Goal: Task Accomplishment & Management: Complete application form

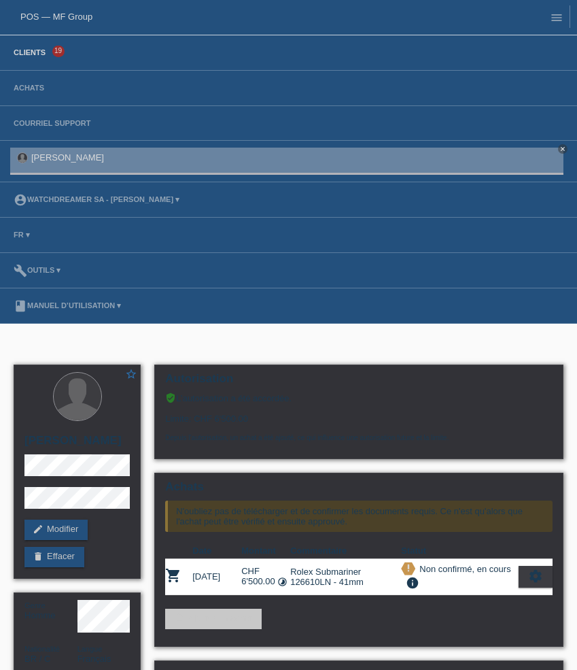
click at [38, 49] on link "Clients" at bounding box center [30, 52] width 46 height 8
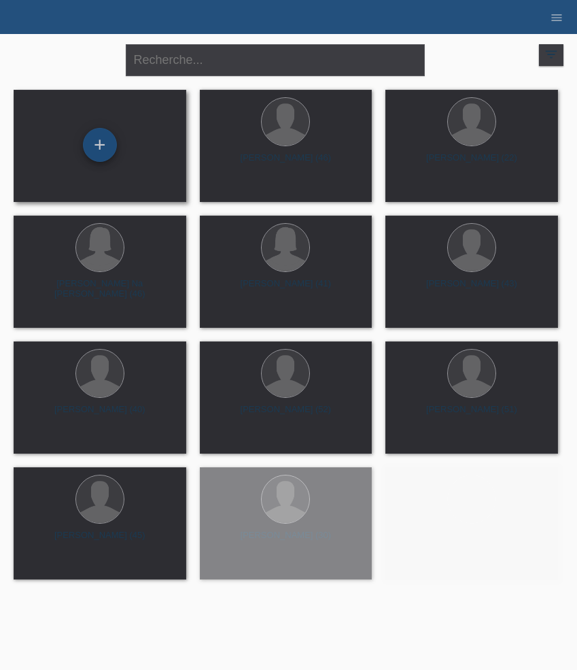
click at [107, 150] on div "+" at bounding box center [100, 144] width 33 height 23
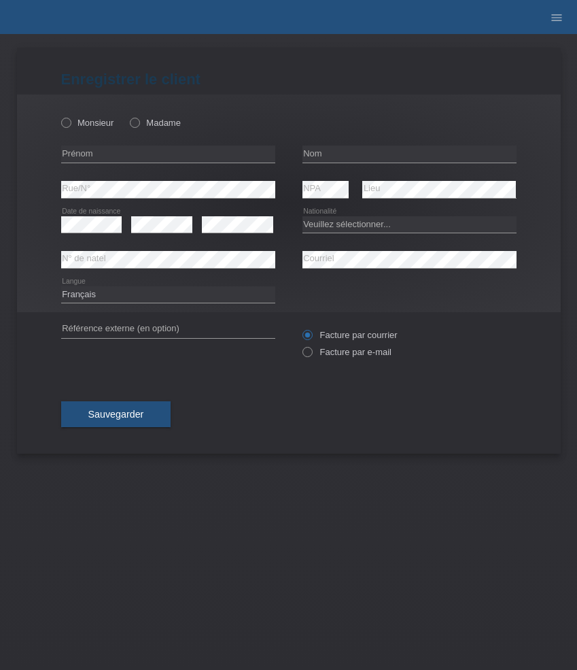
click at [150, 131] on div "Monsieur Madame" at bounding box center [168, 123] width 214 height 28
click at [156, 118] on label "Madame" at bounding box center [155, 123] width 51 height 10
click at [139, 118] on input "Madame" at bounding box center [134, 122] width 9 height 9
radio input "true"
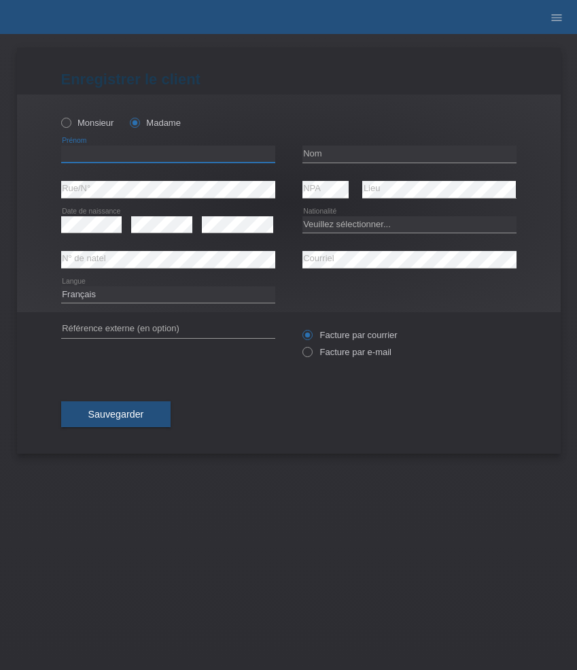
click at [137, 161] on input "text" at bounding box center [168, 154] width 214 height 17
paste input "Marigona"
type input "Marigona"
click at [367, 152] on input "text" at bounding box center [410, 154] width 214 height 17
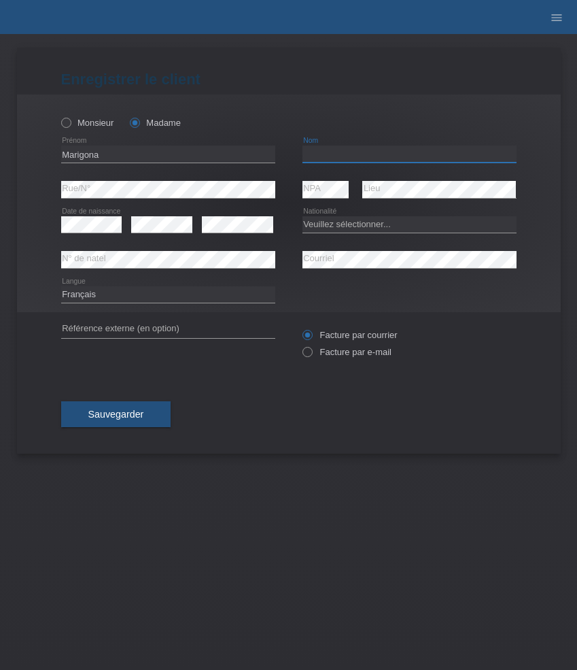
click at [367, 152] on input "text" at bounding box center [410, 154] width 214 height 17
paste input "Baxhaku"
type input "Baxhaku"
click at [182, 211] on div "error" at bounding box center [161, 224] width 61 height 35
click at [137, 298] on select "Deutsch Français Italiano English" at bounding box center [168, 294] width 214 height 16
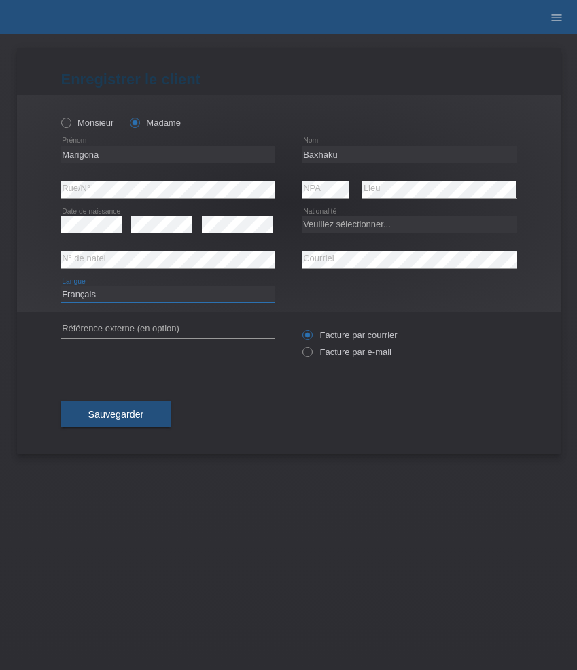
select select "de"
click at [61, 286] on select "Deutsch Français Italiano English" at bounding box center [168, 294] width 214 height 16
click at [336, 224] on select "Veuillez sélectionner... Suisse Allemagne Autriche Liechtenstein ------------ A…" at bounding box center [410, 224] width 214 height 16
select select "XK"
click at [303, 216] on select "Veuillez sélectionner... Suisse Allemagne Autriche Liechtenstein ------------ A…" at bounding box center [410, 224] width 214 height 16
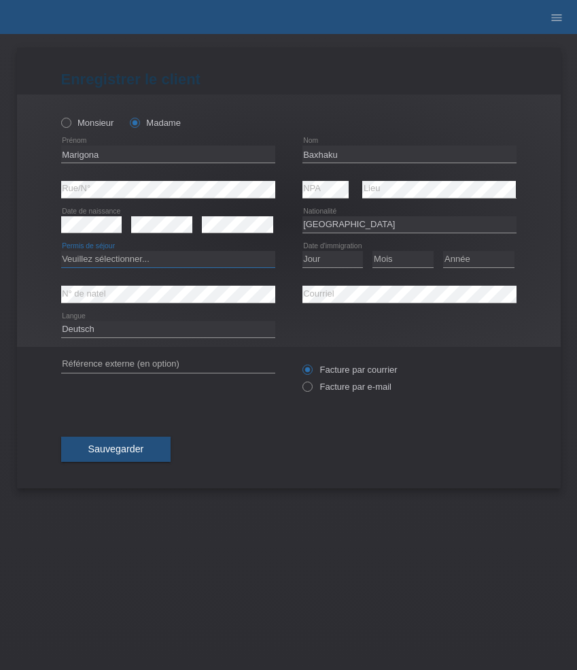
click at [120, 260] on select "Veuillez sélectionner... C B B - Statut de réfugié Autre" at bounding box center [168, 259] width 214 height 16
select select "C"
click at [61, 252] on select "Veuillez sélectionner... C B B - Statut de réfugié Autre" at bounding box center [168, 259] width 214 height 16
click at [322, 260] on select "Jour 01 02 03 04 05 06 07 08 09 10 11" at bounding box center [333, 259] width 61 height 16
select select "06"
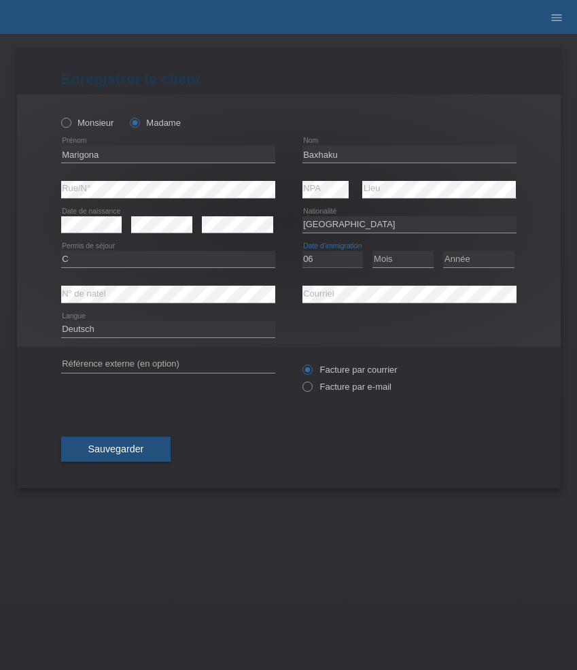
click at [303, 252] on select "Jour 01 02 03 04 05 06 07 08 09 10 11" at bounding box center [333, 259] width 61 height 16
click at [415, 258] on select "Mois 01 02 03 04 05 06 07 08 09 10 11" at bounding box center [403, 259] width 61 height 16
select select "03"
click at [373, 252] on select "Mois 01 02 03 04 05 06 07 08 09 10 11" at bounding box center [403, 259] width 61 height 16
click at [470, 254] on select "Année 2025 2024 2023 2022 2021 2020 2019 2018 2017 2016 2015 2014 2013 2012 201…" at bounding box center [478, 259] width 71 height 16
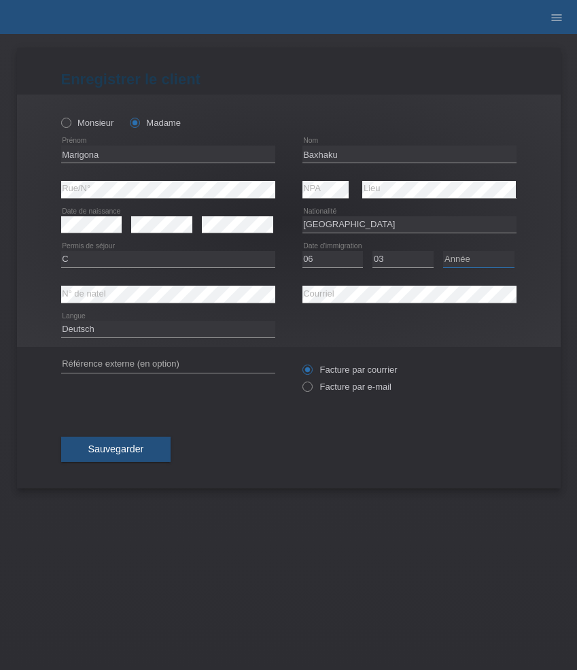
select select "1994"
click at [443, 252] on select "Année 2025 2024 2023 2022 2021 2020 2019 2018 2017 2016 2015 2014 2013 2012 201…" at bounding box center [478, 259] width 71 height 16
click at [322, 392] on label "Facture par e-mail" at bounding box center [347, 386] width 89 height 10
click at [311, 392] on input "Facture par e-mail" at bounding box center [307, 389] width 9 height 17
radio input "true"
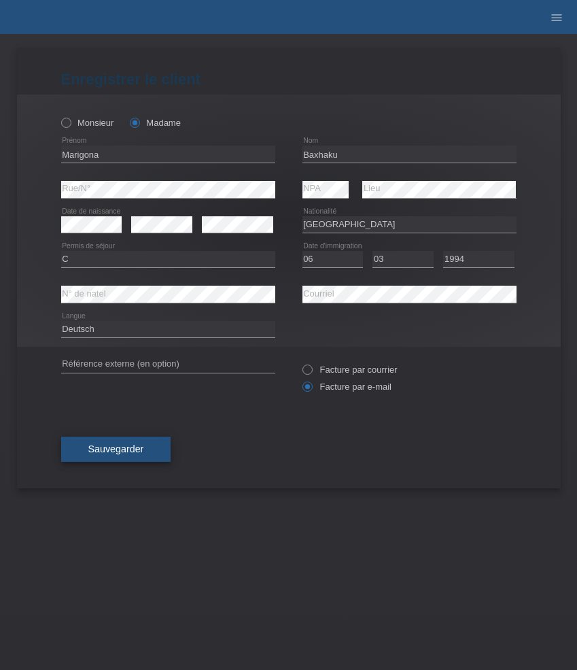
click at [152, 447] on button "Sauvegarder" at bounding box center [116, 450] width 110 height 26
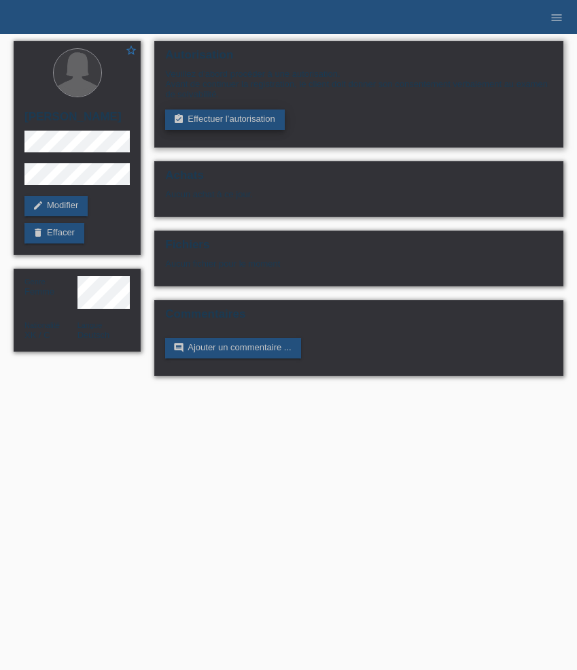
click at [203, 122] on link "assignment_turned_in Effectuer l’autorisation" at bounding box center [224, 119] width 119 height 20
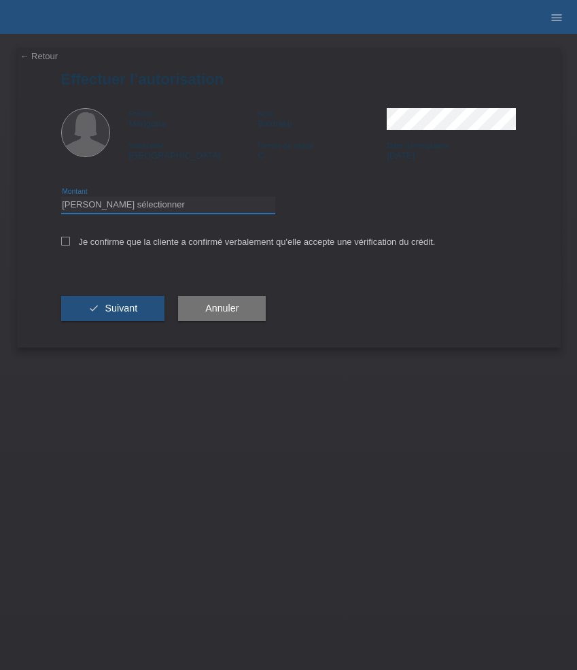
click at [146, 207] on select "Veuillez sélectionner CHF 1.00 - CHF 499.00 CHF 500.00 - CHF 1'999.00 CHF 2'000…" at bounding box center [168, 205] width 214 height 16
select select "3"
click at [61, 199] on select "Veuillez sélectionner CHF 1.00 - CHF 499.00 CHF 500.00 - CHF 1'999.00 CHF 2'000…" at bounding box center [168, 205] width 214 height 16
click at [171, 242] on label "Je confirme que la cliente a confirmé verbalement qu'elle accepte une vérificat…" at bounding box center [248, 242] width 375 height 10
click at [70, 242] on input "Je confirme que la cliente a confirmé verbalement qu'elle accepte une vérificat…" at bounding box center [65, 241] width 9 height 9
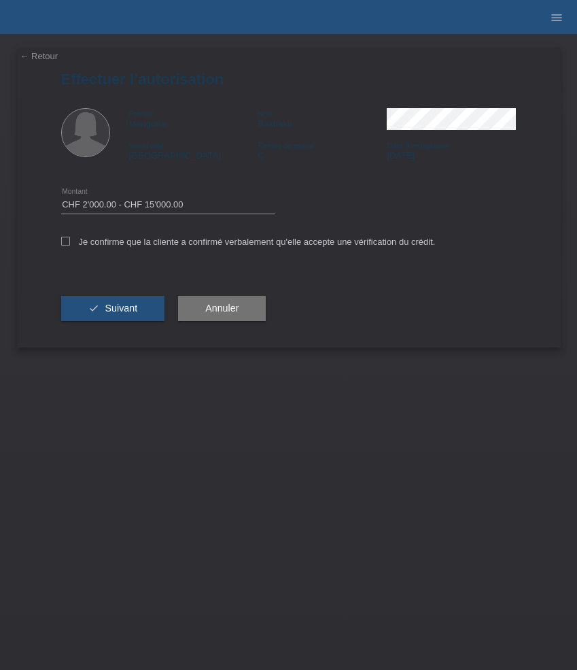
checkbox input "true"
click at [115, 302] on button "check Suivant" at bounding box center [113, 309] width 104 height 26
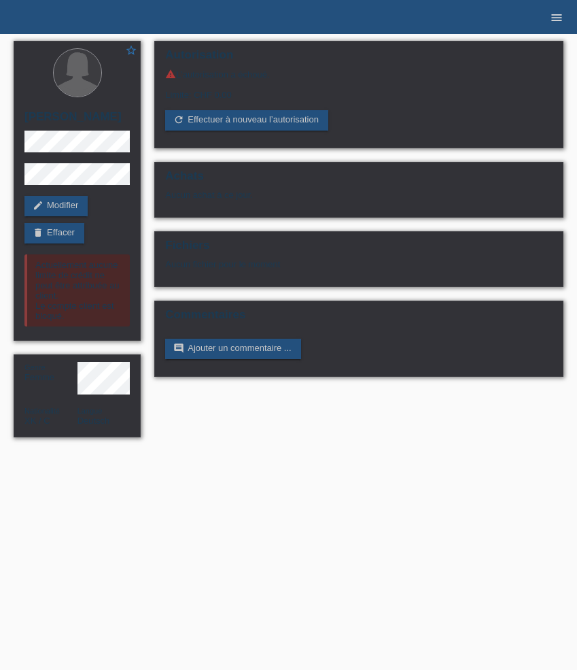
click at [562, 14] on icon "menu" at bounding box center [557, 18] width 14 height 14
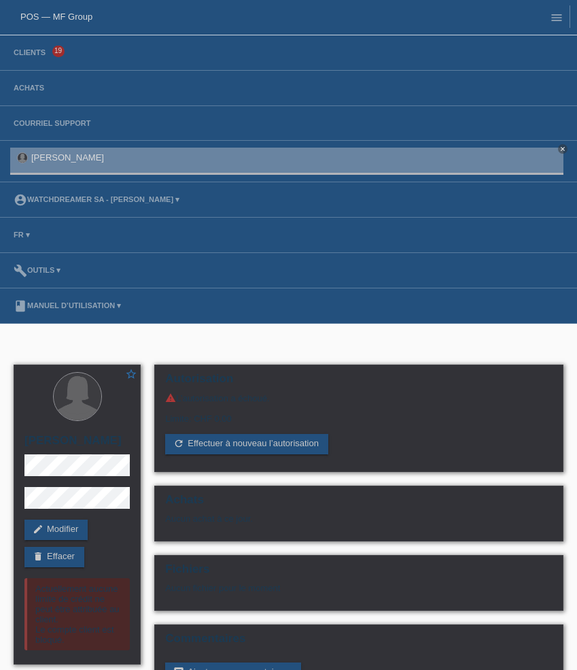
click at [305, 339] on body "POS — MF Group Clients 19 Achats Courriel Support Marigona Baxhaku close menu" at bounding box center [288, 387] width 577 height 774
click at [72, 555] on link "delete Effacer" at bounding box center [54, 557] width 60 height 20
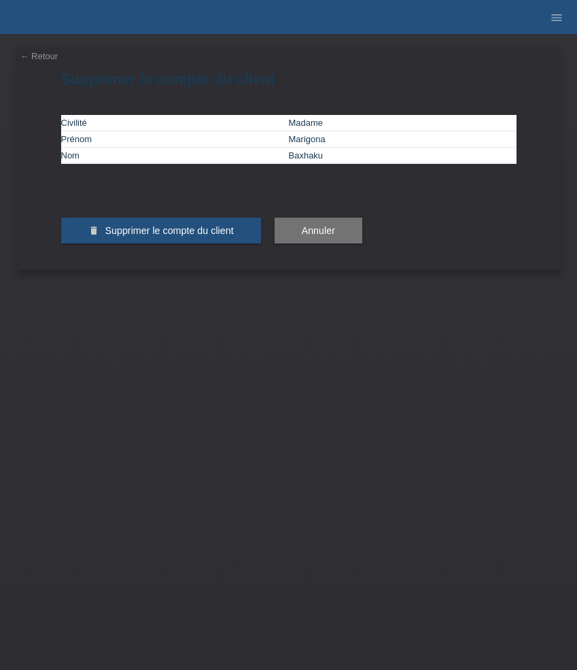
click at [212, 243] on button "delete Supprimer le compte du client" at bounding box center [161, 231] width 200 height 26
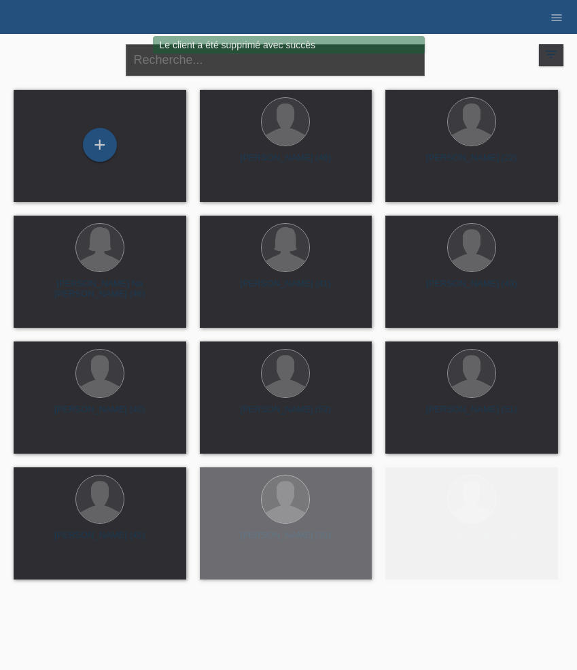
click at [194, 63] on input "text" at bounding box center [275, 60] width 299 height 32
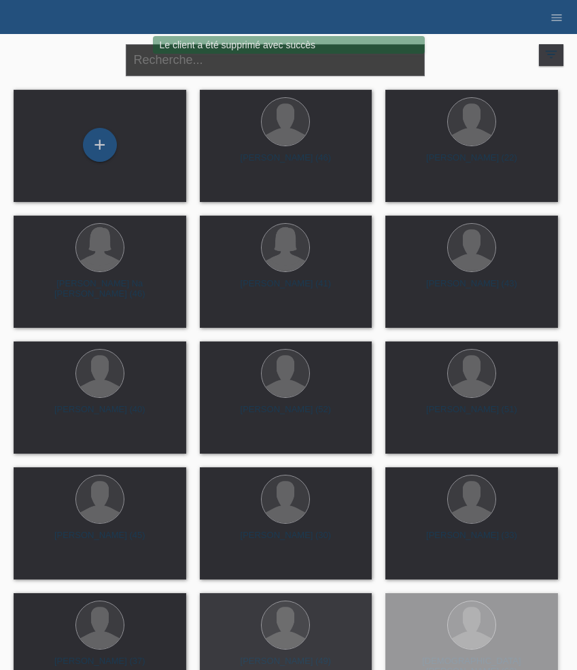
paste input "[PERSON_NAME]"
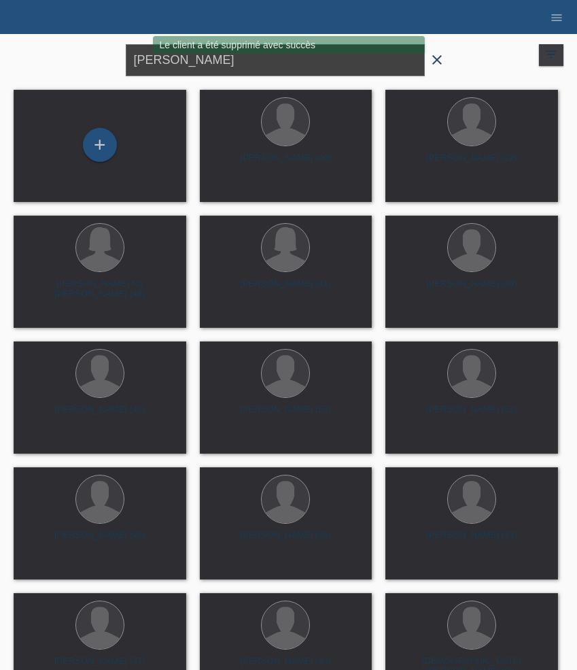
type input "[PERSON_NAME]"
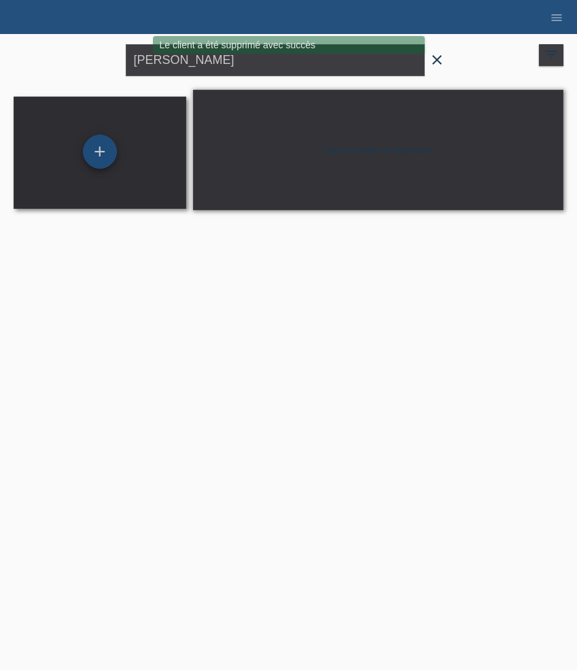
click at [101, 156] on div "+" at bounding box center [100, 152] width 34 height 34
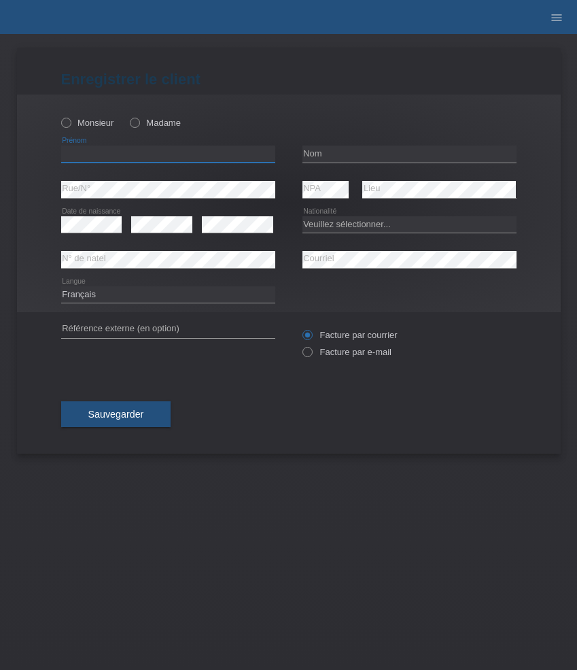
click at [125, 156] on input "text" at bounding box center [168, 154] width 214 height 17
paste input "[PERSON_NAME]"
type input "[PERSON_NAME]"
click at [101, 122] on label "Monsieur" at bounding box center [87, 123] width 53 height 10
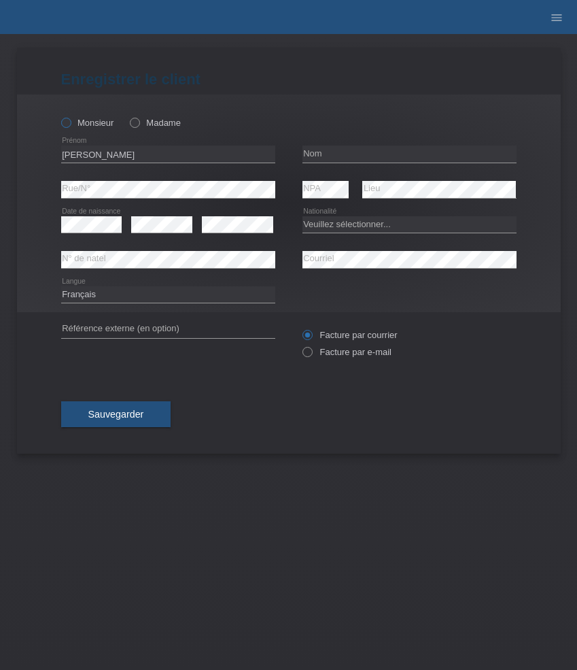
click at [70, 122] on input "Monsieur" at bounding box center [65, 122] width 9 height 9
radio input "true"
click at [335, 156] on input "text" at bounding box center [410, 154] width 214 height 17
paste input "[PERSON_NAME]"
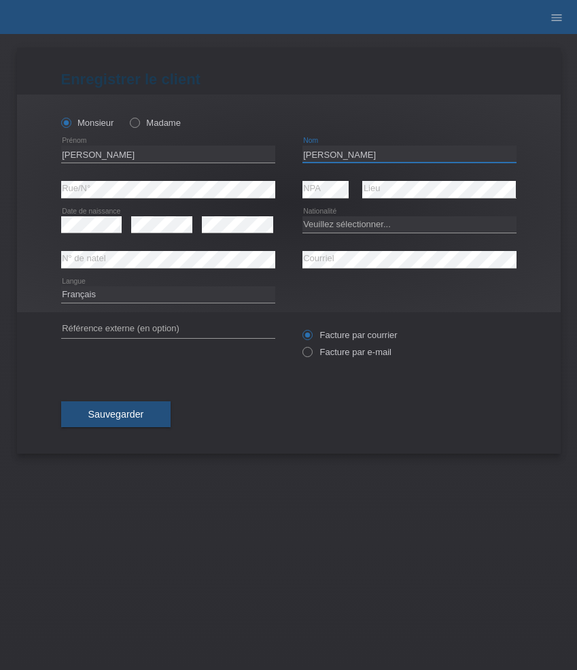
type input "[PERSON_NAME]"
click at [356, 225] on select "Veuillez sélectionner... Suisse Allemagne Autriche Liechtenstein ------------ A…" at bounding box center [410, 224] width 214 height 16
select select "CH"
click at [303, 216] on select "Veuillez sélectionner... Suisse Allemagne Autriche Liechtenstein ------------ A…" at bounding box center [410, 224] width 214 height 16
click at [129, 295] on select "Deutsch Français Italiano English" at bounding box center [168, 294] width 214 height 16
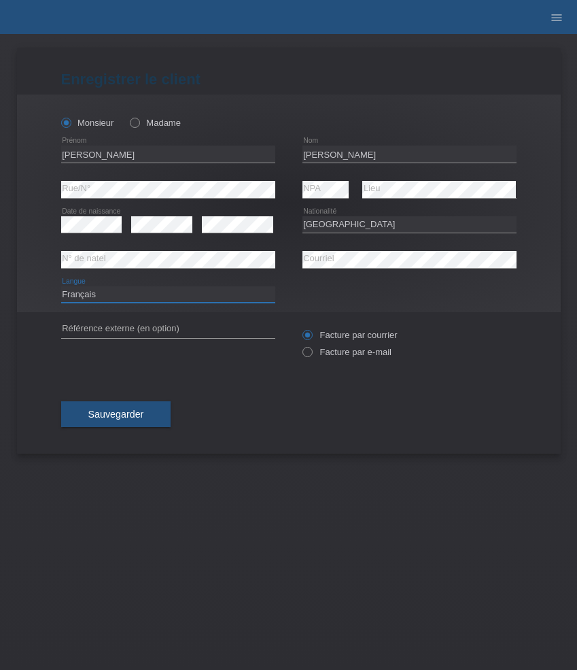
select select "de"
click at [61, 286] on select "Deutsch Français Italiano English" at bounding box center [168, 294] width 214 height 16
click at [334, 354] on label "Facture par e-mail" at bounding box center [347, 352] width 89 height 10
click at [311, 354] on input "Facture par e-mail" at bounding box center [307, 355] width 9 height 17
radio input "true"
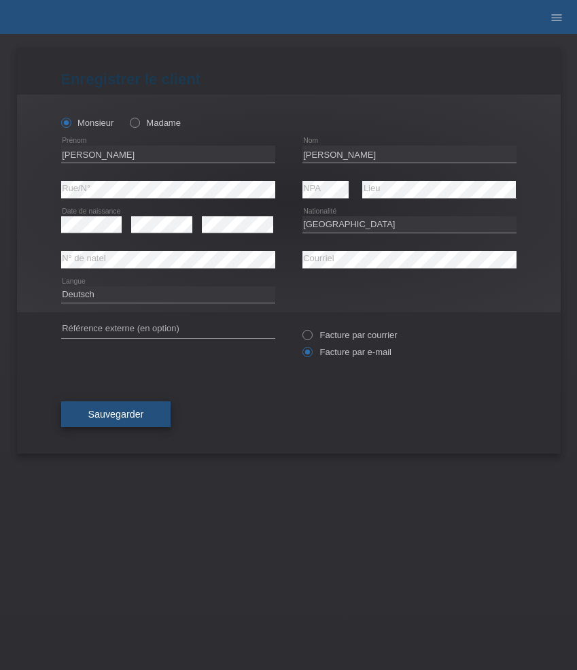
click at [127, 415] on span "Sauvegarder" at bounding box center [116, 414] width 56 height 11
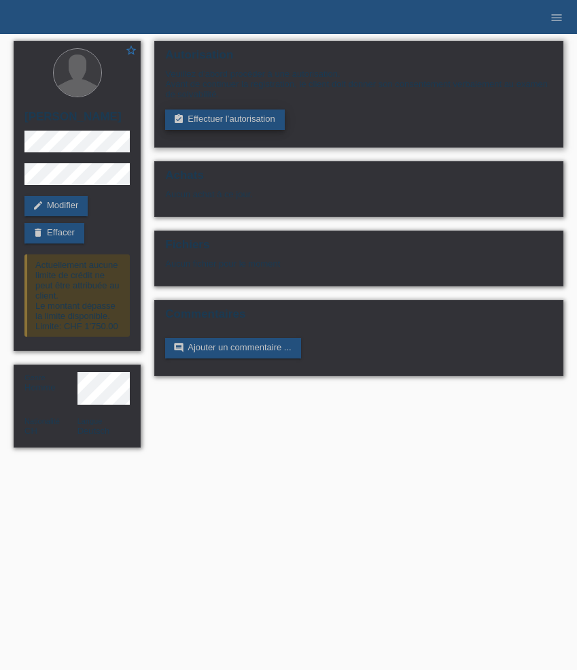
click at [211, 117] on link "assignment_turned_in Effectuer l’autorisation" at bounding box center [224, 119] width 119 height 20
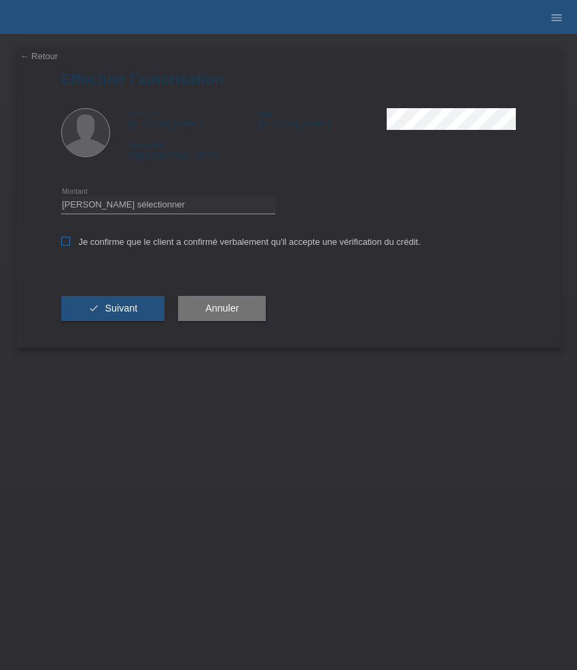
click at [129, 243] on label "Je confirme que le client a confirmé verbalement qu'il accepte une vérification…" at bounding box center [241, 242] width 360 height 10
click at [70, 243] on input "Je confirme que le client a confirmé verbalement qu'il accepte une vérification…" at bounding box center [65, 241] width 9 height 9
checkbox input "true"
click at [156, 204] on select "Veuillez sélectionner CHF 1.00 - CHF 499.00 CHF 500.00 - CHF 1'999.00 CHF 2'000…" at bounding box center [168, 205] width 214 height 16
select select "2"
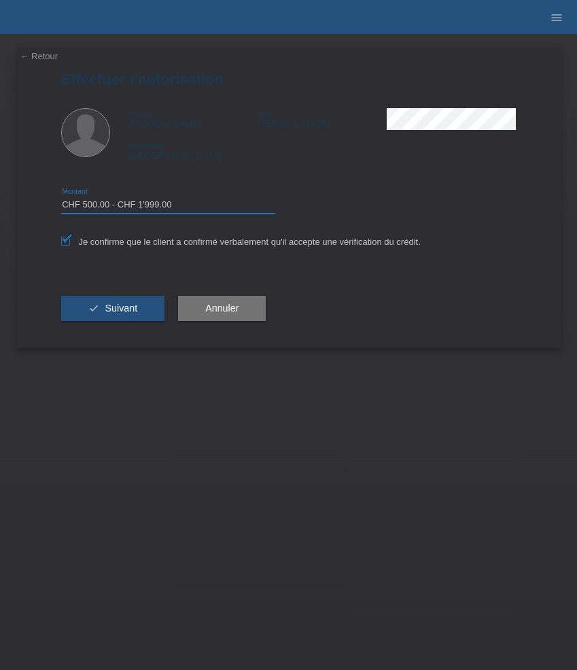
click at [61, 199] on select "Veuillez sélectionner CHF 1.00 - CHF 499.00 CHF 500.00 - CHF 1'999.00 CHF 2'000…" at bounding box center [168, 205] width 214 height 16
click at [131, 301] on button "check Suivant" at bounding box center [113, 309] width 104 height 26
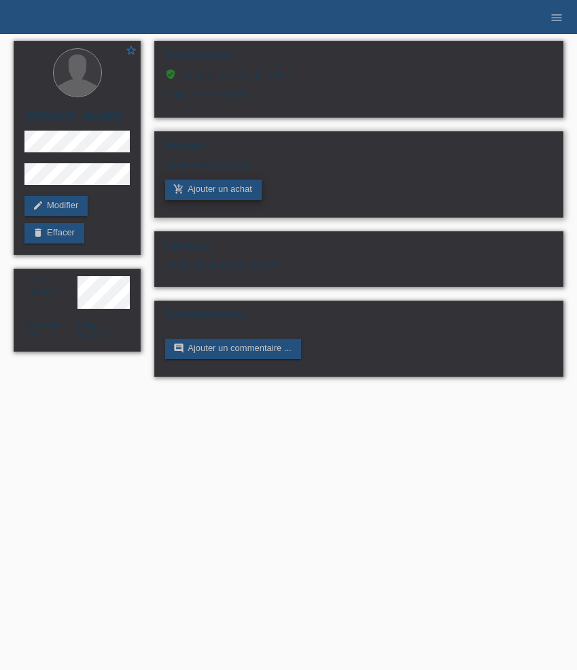
click at [216, 194] on link "add_shopping_cart Ajouter un achat" at bounding box center [213, 190] width 97 height 20
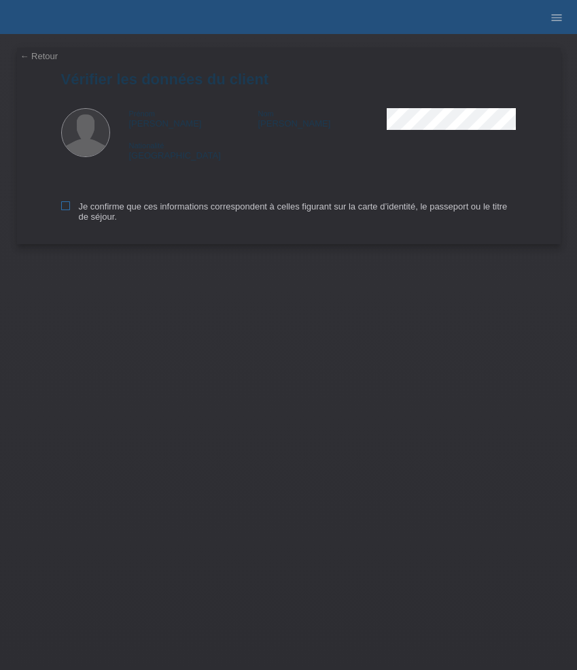
click at [65, 209] on icon at bounding box center [65, 205] width 9 height 9
click at [65, 209] on input "Je confirme que ces informations correspondent à celles figurant sur la carte d…" at bounding box center [65, 205] width 9 height 9
checkbox input "true"
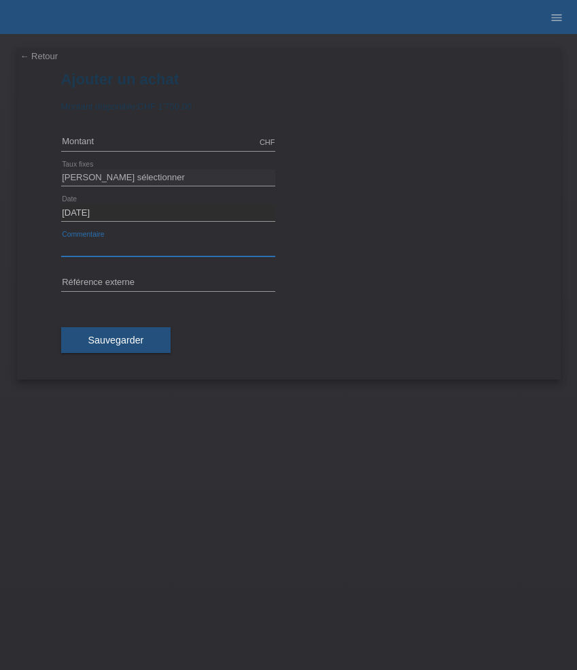
click at [116, 248] on input "text" at bounding box center [168, 247] width 214 height 17
paste input "Alpina Alpiner Extreme - 41mm AL-525B4AE6"
type input "Alpina Alpiner Extreme - 41mm AL-525B4AE6"
click at [221, 281] on input "text" at bounding box center [168, 283] width 214 height 17
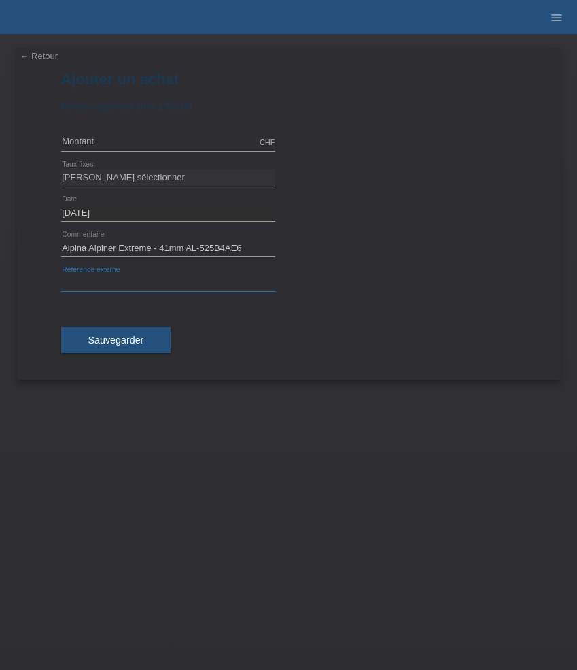
click at [221, 281] on input "text" at bounding box center [168, 283] width 214 height 17
paste input "532894"
type input "532894"
click at [180, 144] on input "text" at bounding box center [168, 142] width 214 height 17
type input "1695.00"
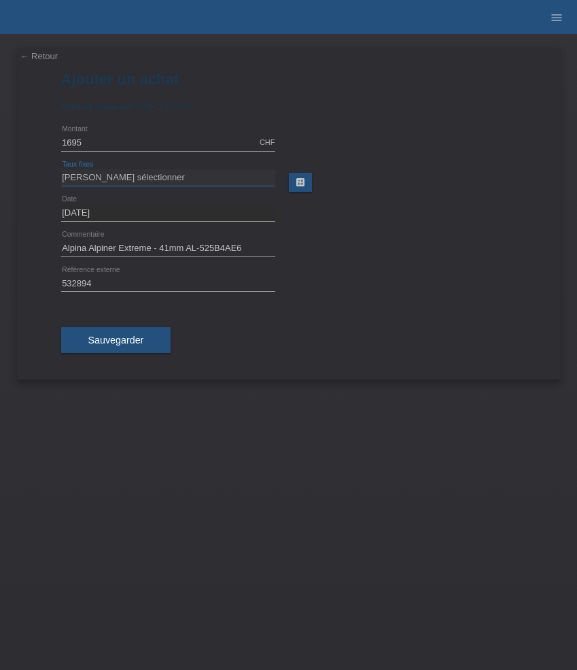
click at [129, 182] on select "[PERSON_NAME] sélectionner 6 versements 12 versements 24 versements 36 versemen…" at bounding box center [168, 177] width 214 height 16
click at [158, 175] on select "Veuillez sélectionner 6 versements 12 versements 24 versements 36 versements 48…" at bounding box center [168, 177] width 214 height 16
select select "626"
click at [61, 169] on select "Veuillez sélectionner 6 versements 12 versements 24 versements 36 versements 48…" at bounding box center [168, 177] width 214 height 16
click at [117, 343] on span "Sauvegarder" at bounding box center [116, 340] width 56 height 11
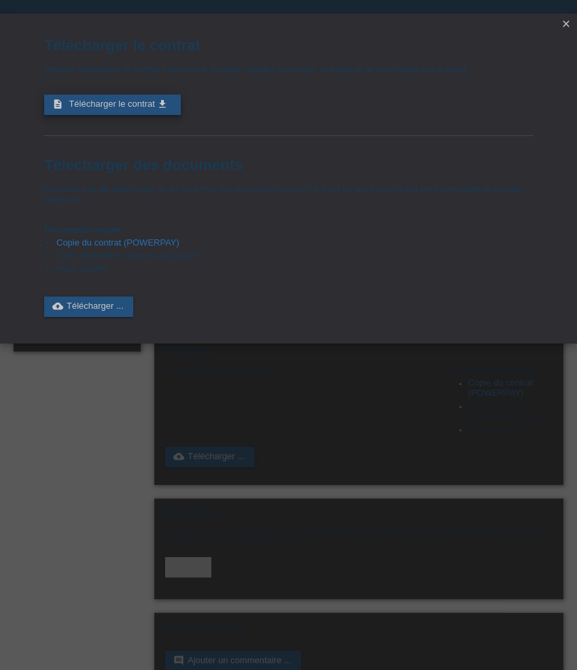
click at [146, 108] on span "Télécharger le contrat" at bounding box center [112, 104] width 86 height 10
click at [566, 21] on icon "close" at bounding box center [566, 23] width 11 height 11
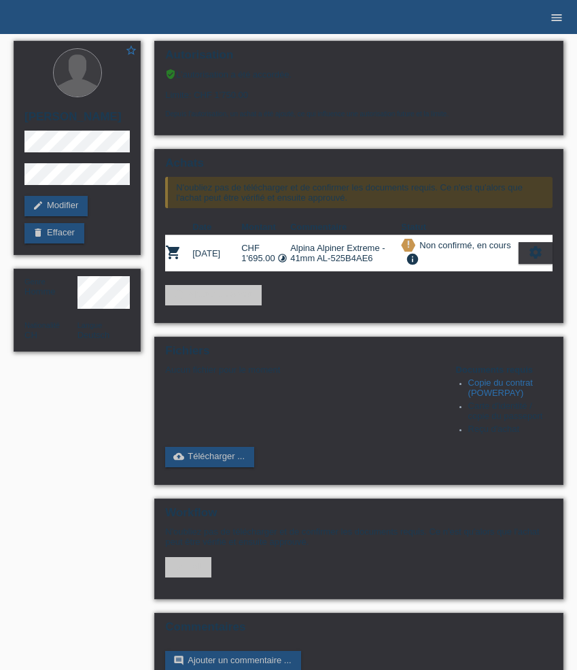
click at [560, 12] on icon "menu" at bounding box center [557, 18] width 14 height 14
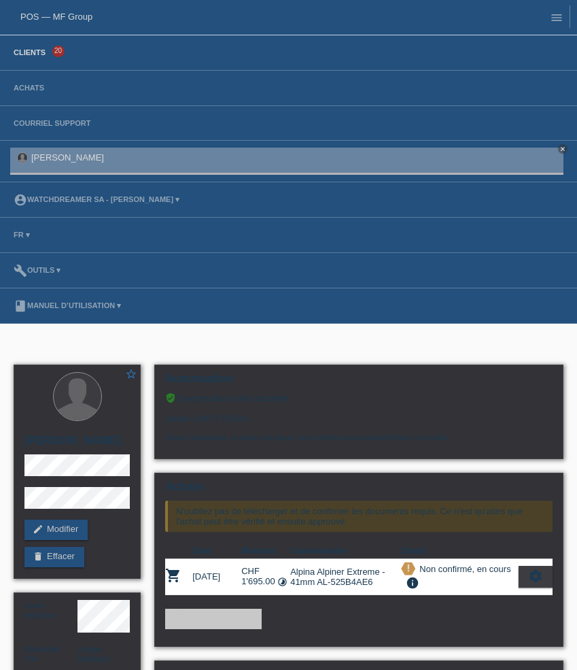
click at [33, 54] on link "Clients" at bounding box center [30, 52] width 46 height 8
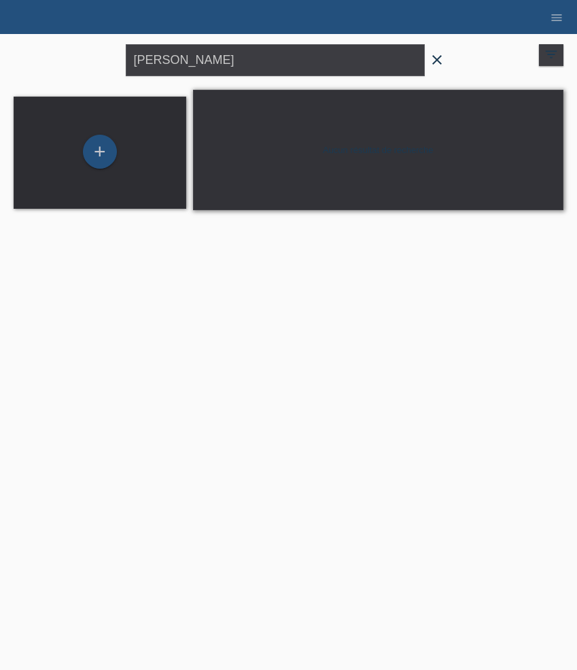
click at [440, 62] on icon "close" at bounding box center [437, 60] width 16 height 16
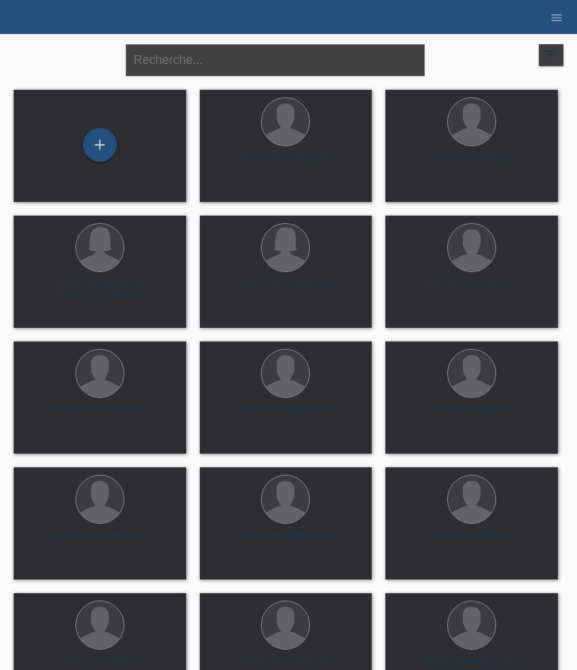
click at [208, 71] on input "text" at bounding box center [275, 60] width 299 height 32
paste input "[PERSON_NAME]"
type input "[PERSON_NAME]"
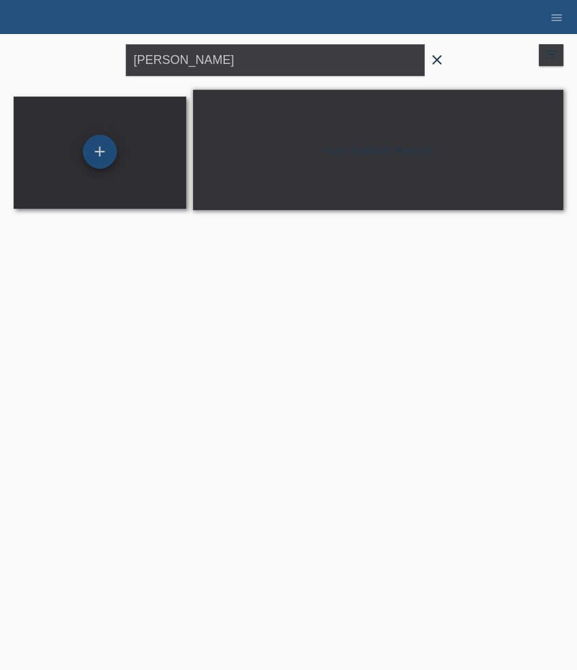
click at [105, 147] on div "+" at bounding box center [100, 152] width 34 height 34
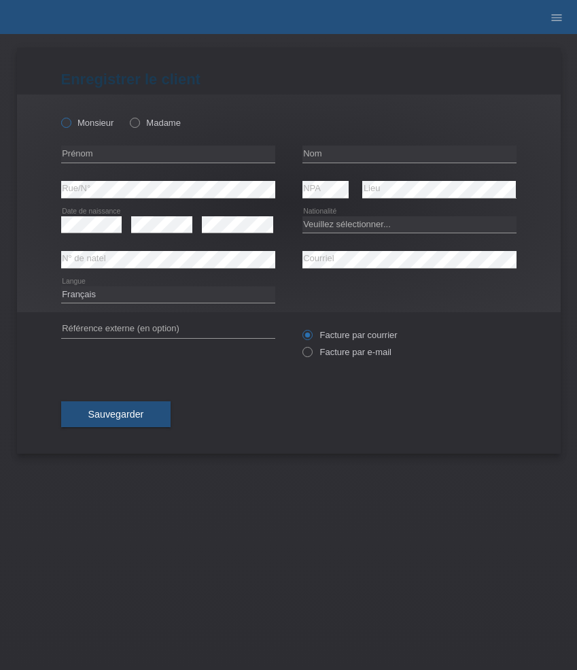
click at [89, 122] on label "Monsieur" at bounding box center [87, 123] width 53 height 10
click at [70, 122] on input "Monsieur" at bounding box center [65, 122] width 9 height 9
radio input "true"
click at [112, 154] on input "text" at bounding box center [168, 154] width 214 height 17
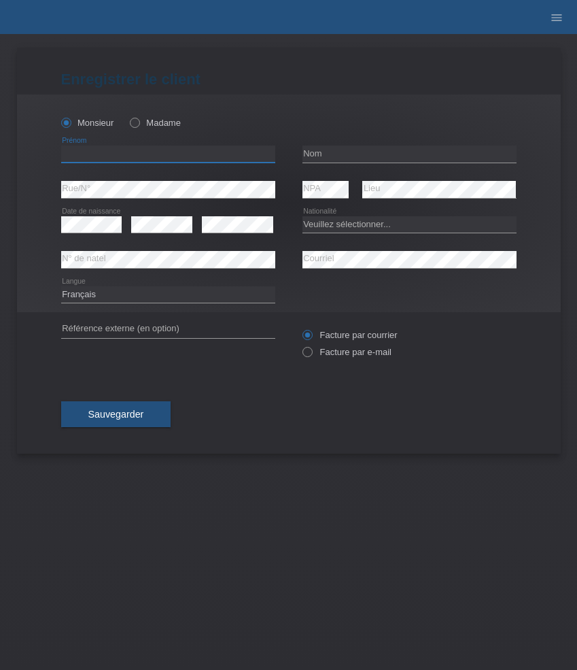
paste input "[PERSON_NAME]"
type input "[PERSON_NAME]"
click at [347, 151] on input "text" at bounding box center [410, 154] width 214 height 17
paste input "Nüsser"
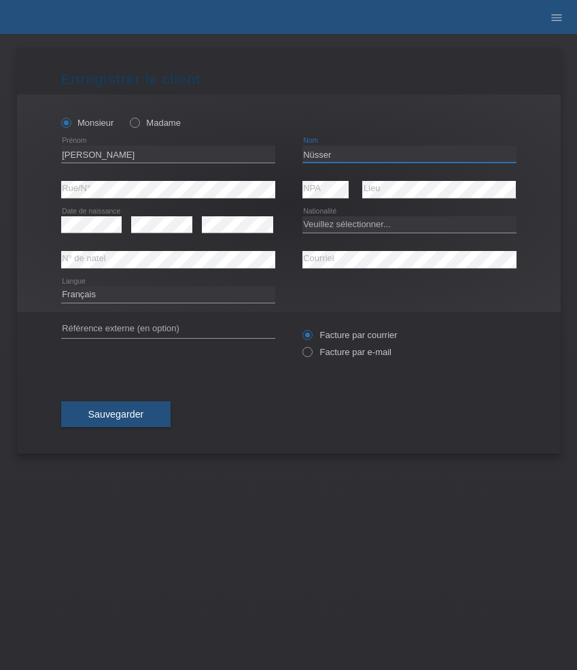
type input "Nüsser"
click at [143, 300] on select "Deutsch Français Italiano English" at bounding box center [168, 294] width 214 height 16
select select "de"
click at [61, 286] on select "Deutsch Français Italiano English" at bounding box center [168, 294] width 214 height 16
click at [355, 224] on select "Veuillez sélectionner... Suisse Allemagne Autriche Liechtenstein ------------ A…" at bounding box center [410, 224] width 214 height 16
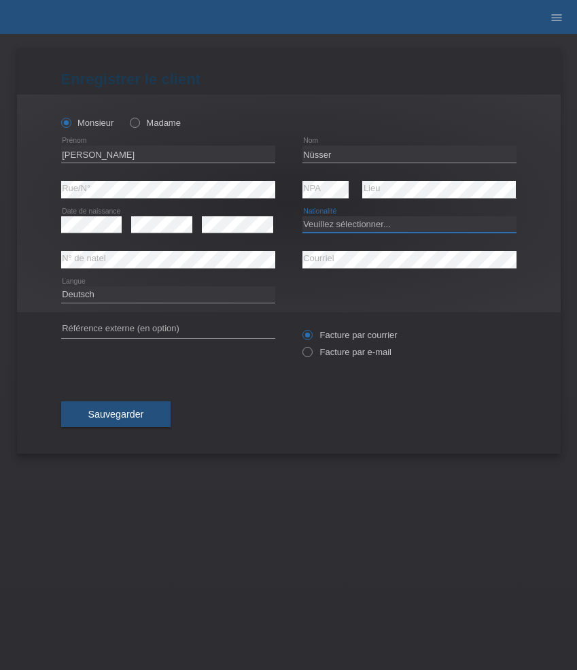
select select "DE"
click at [303, 216] on select "Veuillez sélectionner... Suisse Allemagne Autriche Liechtenstein ------------ A…" at bounding box center [410, 224] width 214 height 16
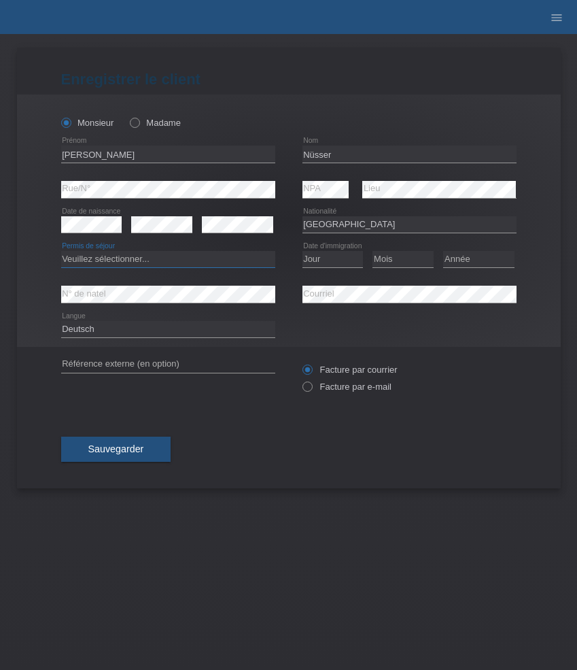
click at [195, 262] on select "Veuillez sélectionner... C B B - Statut de réfugié Autre" at bounding box center [168, 259] width 214 height 16
select select "C"
click at [61, 252] on select "Veuillez sélectionner... C B B - Statut de réfugié Autre" at bounding box center [168, 259] width 214 height 16
click at [324, 257] on select "Jour 01 02 03 04 05 06 07 08 09 10 11" at bounding box center [333, 259] width 61 height 16
select select "16"
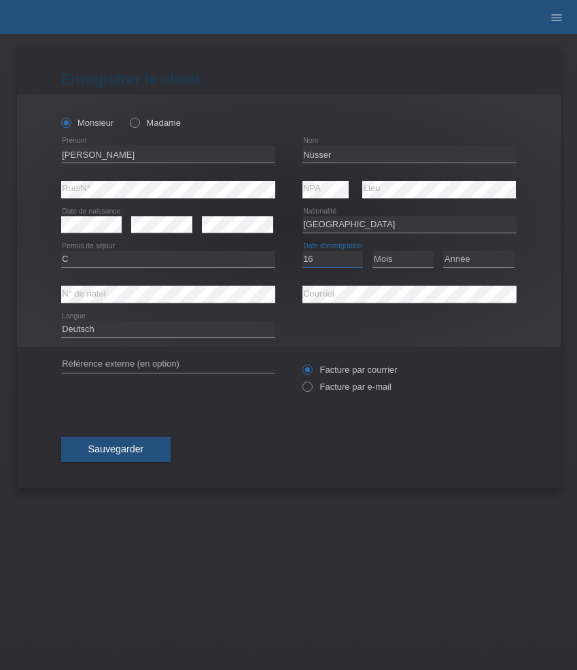
click at [303, 252] on select "Jour 01 02 03 04 05 06 07 08 09 10 11" at bounding box center [333, 259] width 61 height 16
click at [419, 251] on select "Mois 01 02 03 04 05 06 07 08 09 10 11" at bounding box center [403, 259] width 61 height 16
select select "09"
click at [373, 252] on select "Mois 01 02 03 04 05 06 07 08 09 10 11" at bounding box center [403, 259] width 61 height 16
click at [498, 256] on select "Année 2025 2024 2023 2022 2021 2020 2019 2018 2017 2016 2015 2014 2013 2012 201…" at bounding box center [478, 259] width 71 height 16
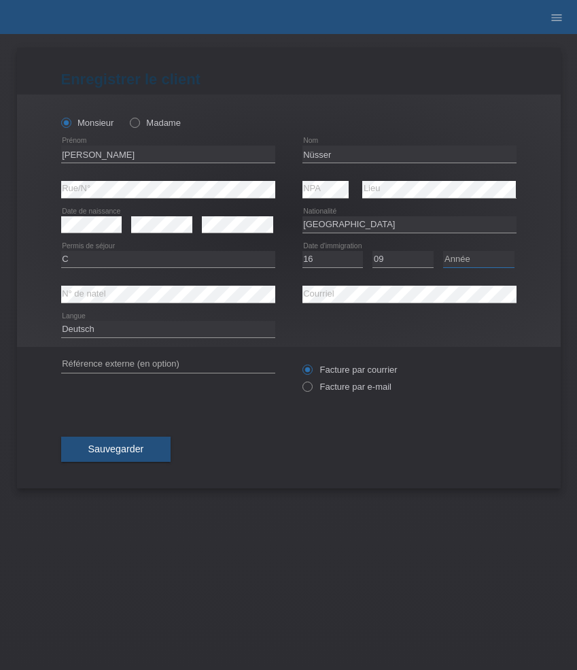
select select "2017"
click at [443, 252] on select "Année 2025 2024 2023 2022 2021 2020 2019 2018 2017 2016 2015 2014 2013 2012 201…" at bounding box center [478, 259] width 71 height 16
click at [360, 388] on label "Facture par e-mail" at bounding box center [347, 386] width 89 height 10
click at [311, 388] on input "Facture par e-mail" at bounding box center [307, 389] width 9 height 17
radio input "true"
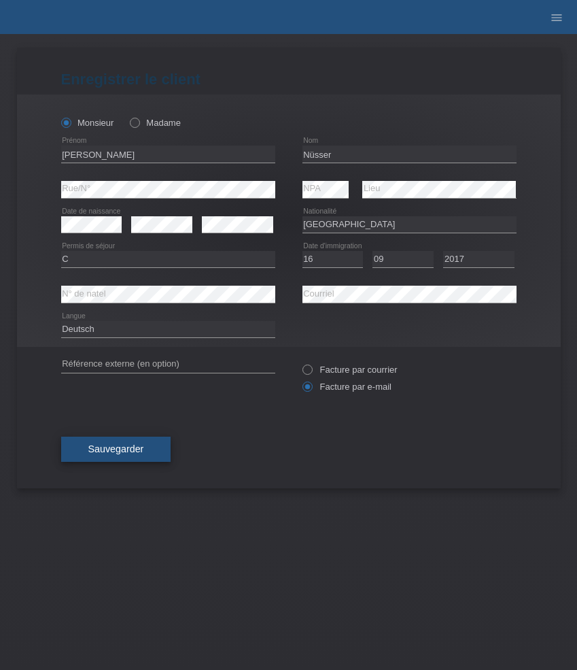
click at [146, 448] on button "Sauvegarder" at bounding box center [116, 450] width 110 height 26
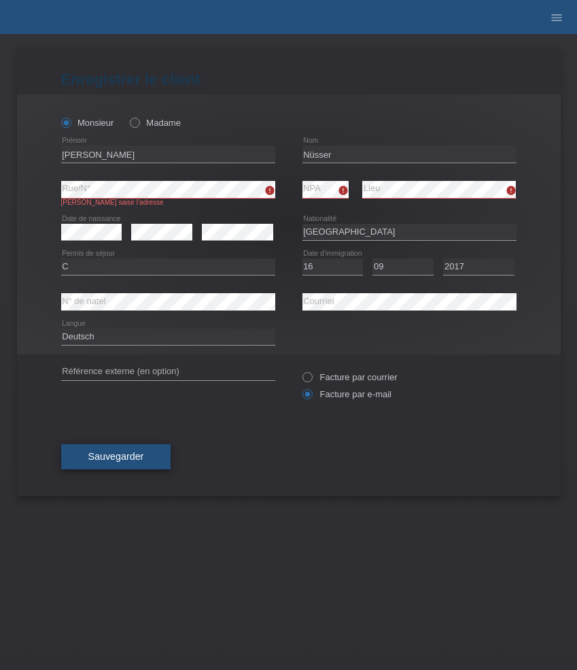
click at [129, 462] on span "Sauvegarder" at bounding box center [116, 456] width 56 height 11
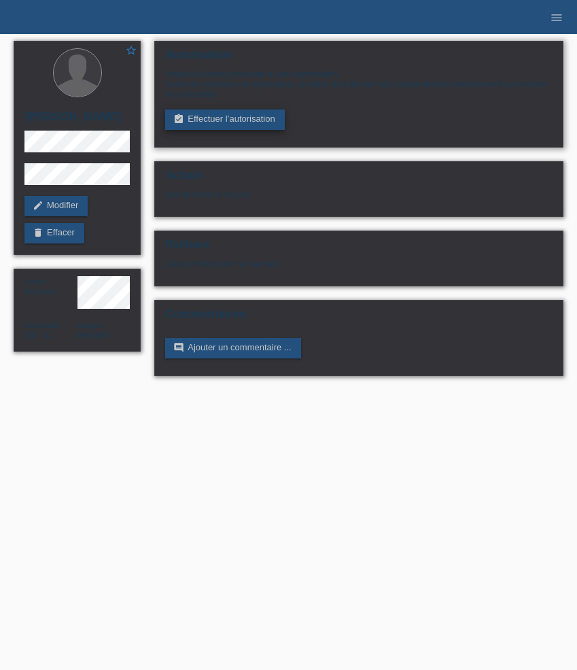
click at [239, 120] on link "assignment_turned_in Effectuer l’autorisation" at bounding box center [224, 119] width 119 height 20
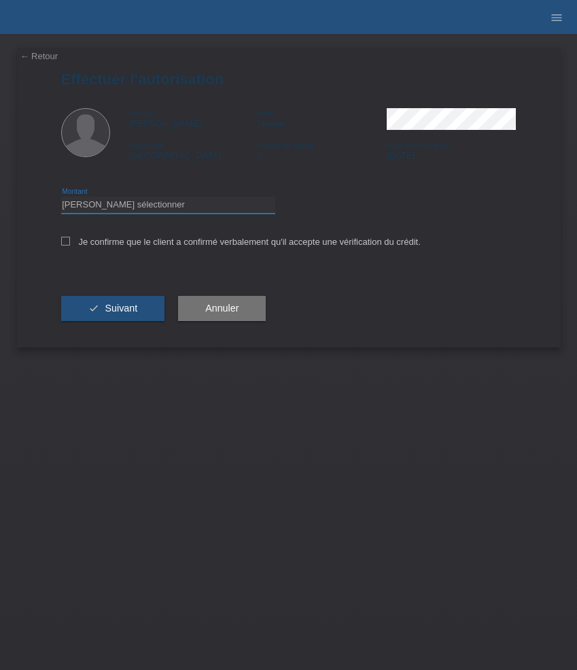
click at [204, 210] on select "Veuillez sélectionner CHF 1.00 - CHF 499.00 CHF 500.00 - CHF 1'999.00 CHF 2'000…" at bounding box center [168, 205] width 214 height 16
select select "3"
click at [61, 199] on select "Veuillez sélectionner CHF 1.00 - CHF 499.00 CHF 500.00 - CHF 1'999.00 CHF 2'000…" at bounding box center [168, 205] width 214 height 16
click at [137, 247] on label "Je confirme que le client a confirmé verbalement qu'il accepte une vérification…" at bounding box center [241, 242] width 360 height 10
click at [70, 245] on input "Je confirme que le client a confirmé verbalement qu'il accepte une vérification…" at bounding box center [65, 241] width 9 height 9
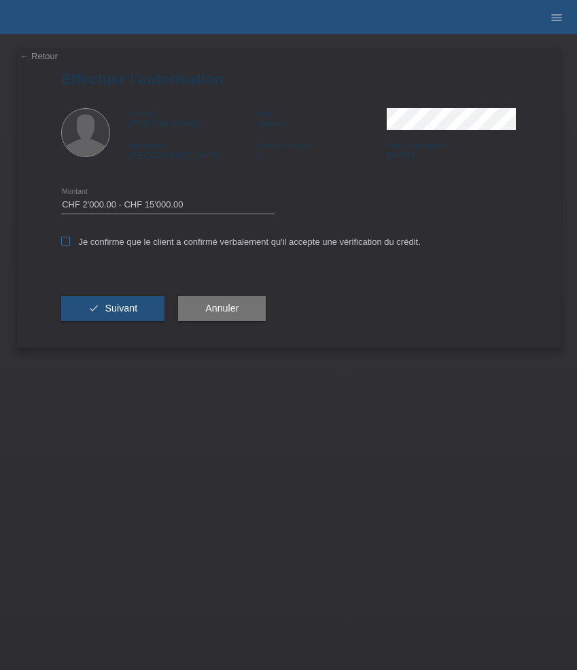
checkbox input "true"
click at [114, 313] on span "Suivant" at bounding box center [121, 308] width 33 height 11
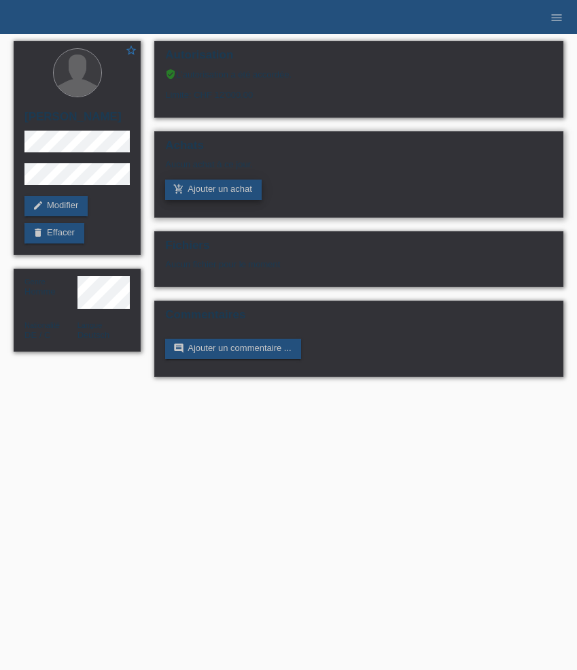
click at [228, 188] on link "add_shopping_cart Ajouter un achat" at bounding box center [213, 190] width 97 height 20
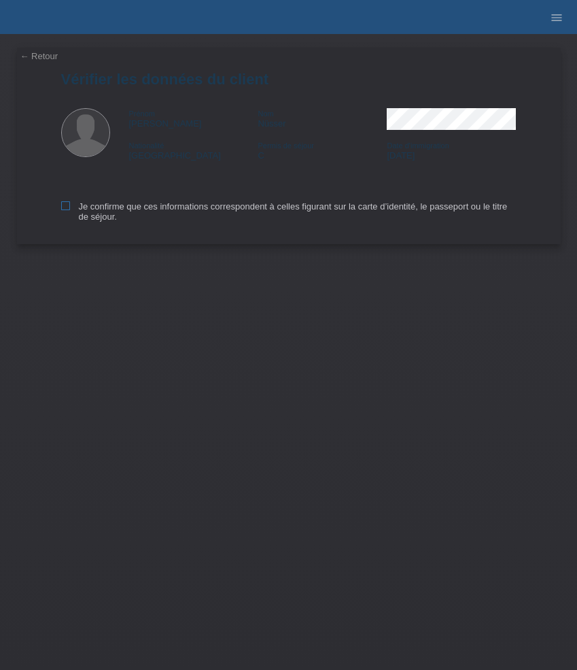
click at [62, 208] on icon at bounding box center [65, 205] width 9 height 9
click at [62, 208] on input "Je confirme que ces informations correspondent à celles figurant sur la carte d…" at bounding box center [65, 205] width 9 height 9
checkbox input "true"
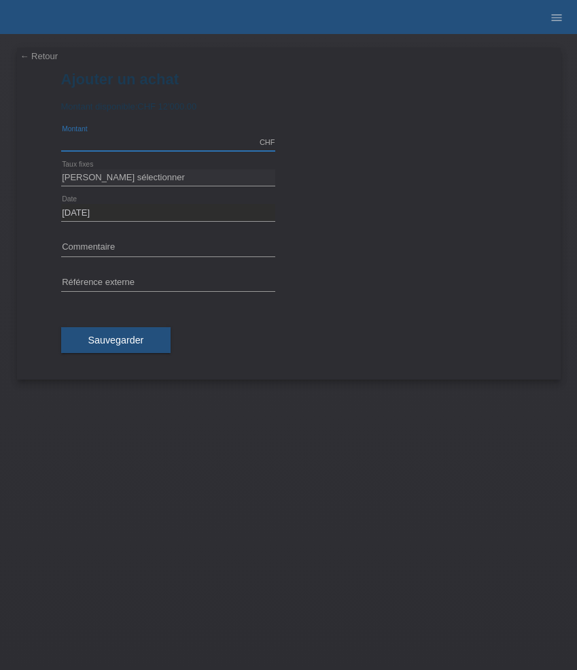
click at [116, 138] on input "text" at bounding box center [168, 142] width 214 height 17
type input "11213.00"
click at [96, 250] on input "text" at bounding box center [168, 247] width 214 height 17
paste input "Rolex Explorer II 216570 - 42mm 216570"
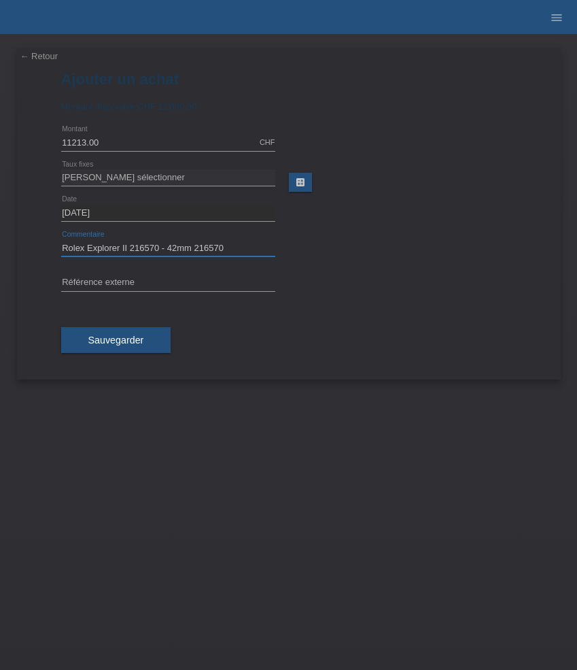
type input "Rolex Explorer II 216570 - 42mm 216570"
click at [148, 283] on input "text" at bounding box center [168, 283] width 214 height 17
paste input "532893"
type input "532893"
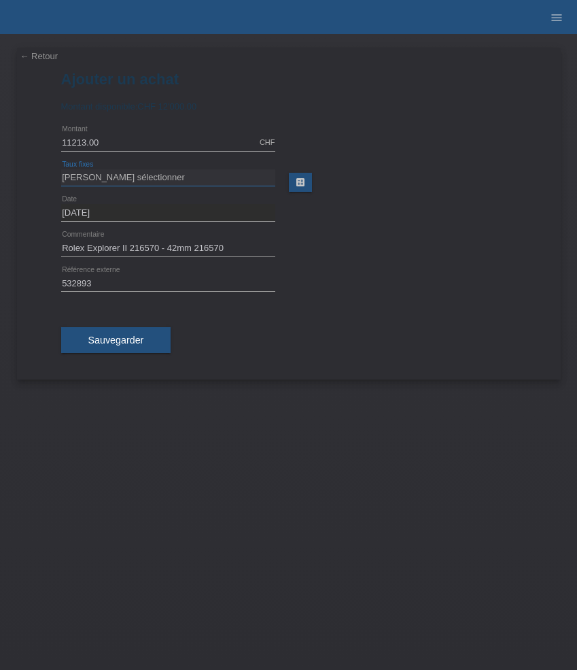
click at [145, 182] on select "Veuillez sélectionner 6 versements 12 versements 24 versements 36 versements 48…" at bounding box center [168, 177] width 214 height 16
select select "626"
click at [61, 169] on select "Veuillez sélectionner 6 versements 12 versements 24 versements 36 versements 48…" at bounding box center [168, 177] width 214 height 16
click at [119, 335] on button "Sauvegarder" at bounding box center [116, 340] width 110 height 26
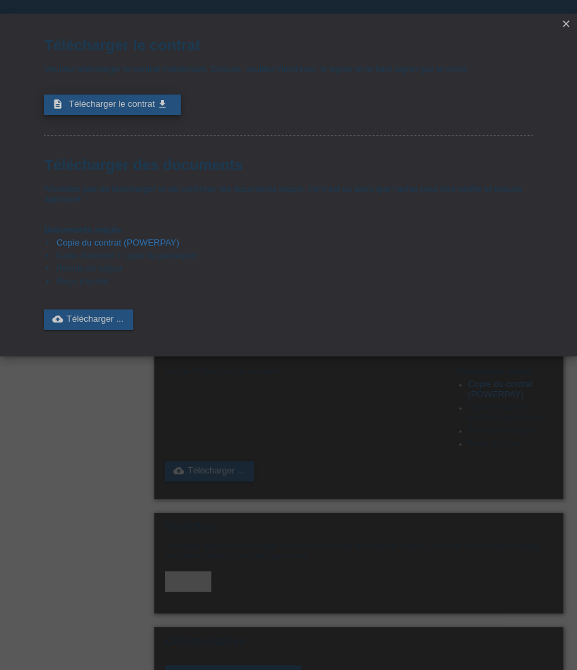
click at [121, 107] on span "Télécharger le contrat" at bounding box center [112, 104] width 86 height 10
click at [566, 24] on icon "close" at bounding box center [566, 23] width 11 height 11
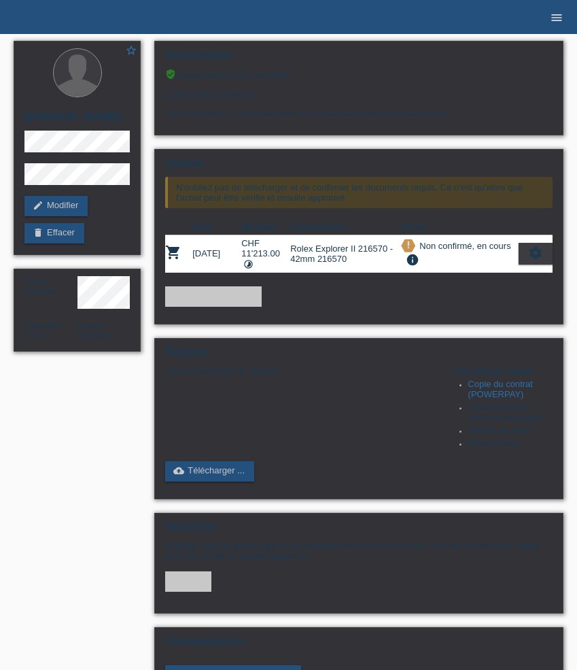
click at [560, 20] on icon "menu" at bounding box center [557, 18] width 14 height 14
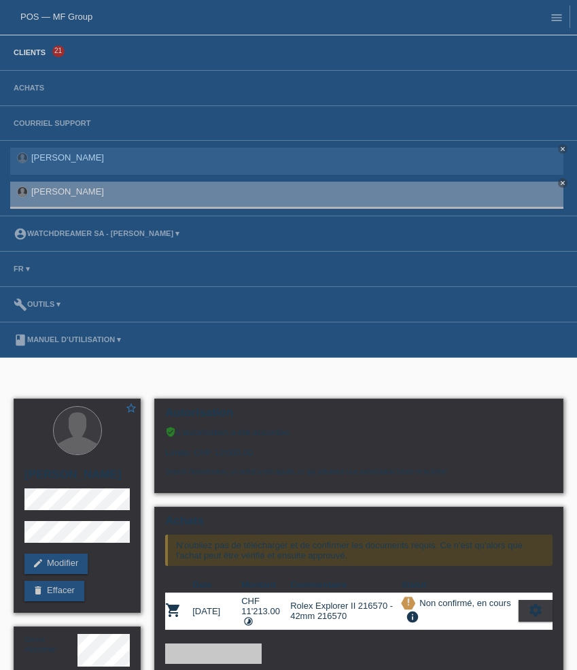
click at [35, 55] on link "Clients" at bounding box center [30, 52] width 46 height 8
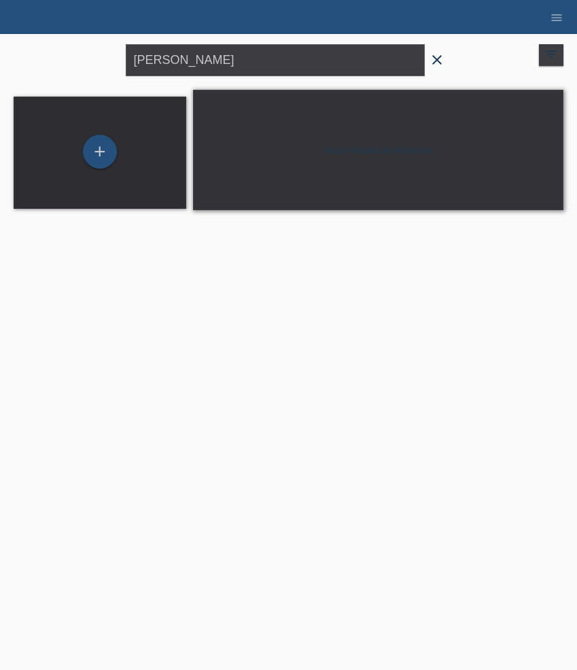
click at [436, 56] on icon "close" at bounding box center [437, 60] width 16 height 16
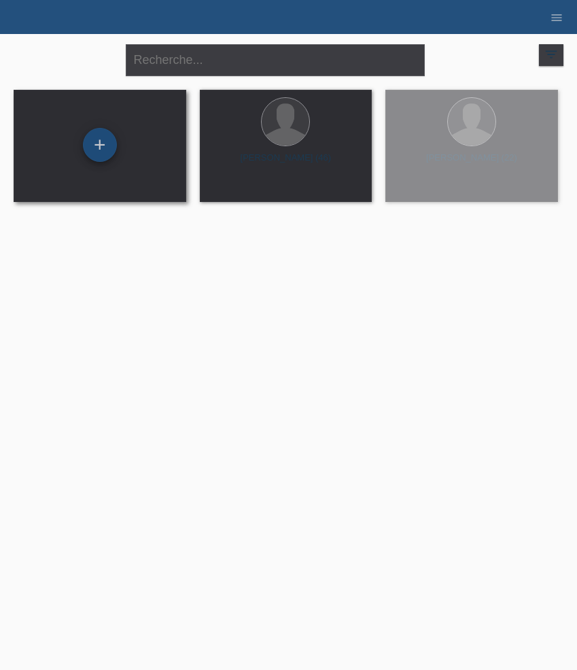
click at [100, 149] on div "+" at bounding box center [100, 145] width 34 height 34
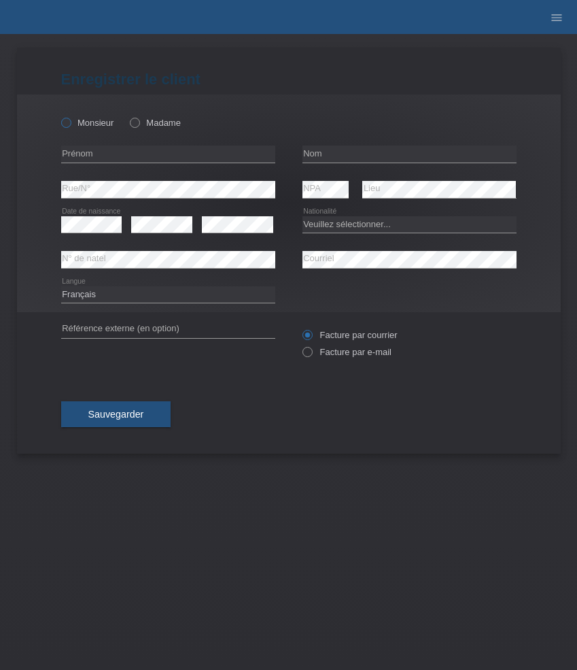
click at [58, 116] on icon at bounding box center [58, 116] width 0 height 0
click at [67, 124] on input "Monsieur" at bounding box center [65, 122] width 9 height 9
radio input "true"
click at [129, 154] on input "text" at bounding box center [168, 154] width 214 height 17
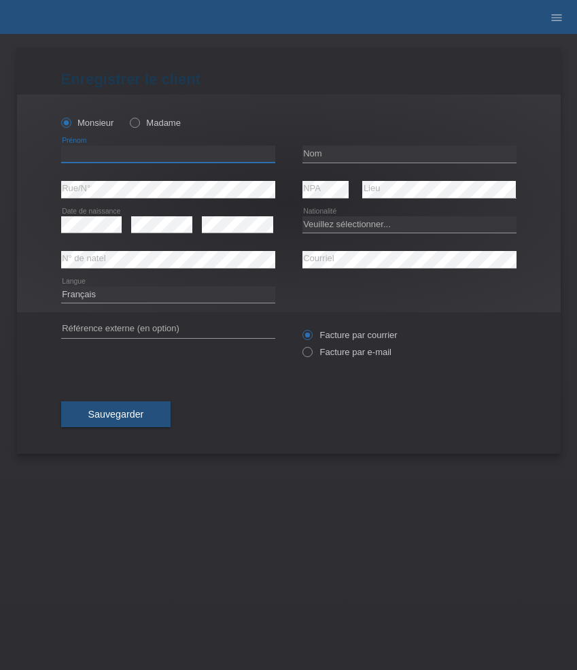
paste input "[PERSON_NAME]"
type input "[PERSON_NAME]"
click at [339, 150] on input "text" at bounding box center [410, 154] width 214 height 17
paste input "[PERSON_NAME]"
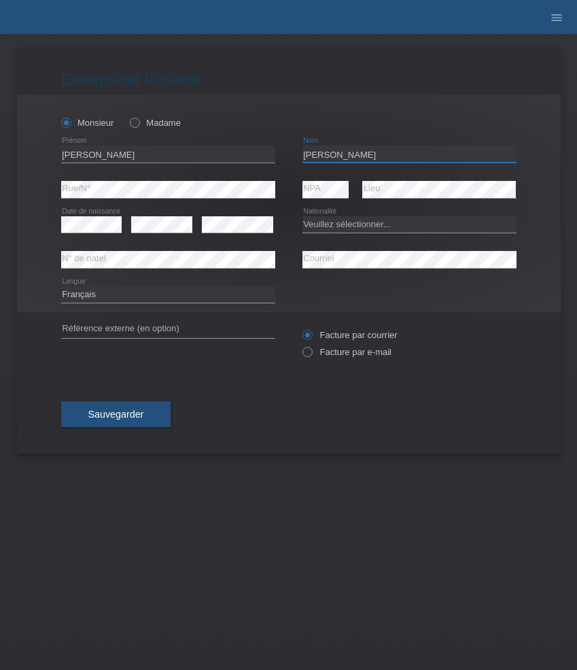
type input "[PERSON_NAME]"
click at [353, 226] on select "Veuillez sélectionner... Suisse Allemagne Autriche Liechtenstein ------------ A…" at bounding box center [410, 224] width 214 height 16
click at [328, 229] on select "Veuillez sélectionner... Suisse Allemagne Autriche Liechtenstein ------------ A…" at bounding box center [410, 224] width 214 height 16
select select "ES"
click at [303, 216] on select "Veuillez sélectionner... Suisse Allemagne Autriche Liechtenstein ------------ A…" at bounding box center [410, 224] width 214 height 16
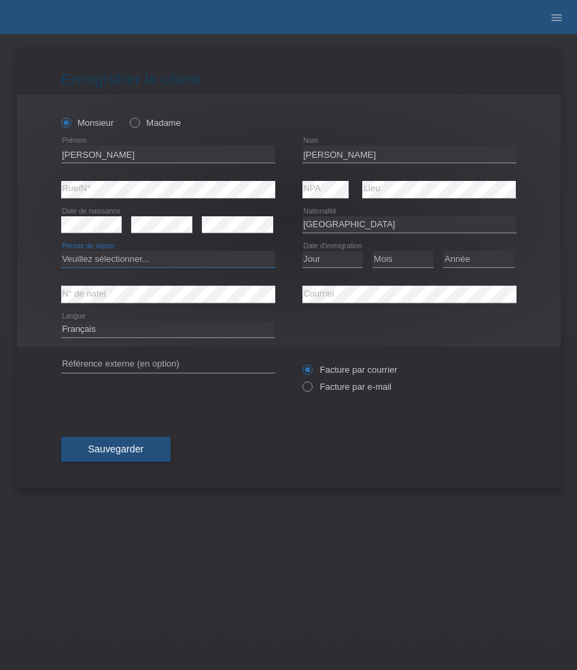
click at [203, 260] on select "Veuillez sélectionner... C B B - Statut de réfugié Autre" at bounding box center [168, 259] width 214 height 16
select select "C"
click at [61, 252] on select "Veuillez sélectionner... C B B - Statut de réfugié Autre" at bounding box center [168, 259] width 214 height 16
click at [337, 265] on select "Jour 01 02 03 04 05 06 07 08 09 10 11" at bounding box center [333, 259] width 61 height 16
select select "16"
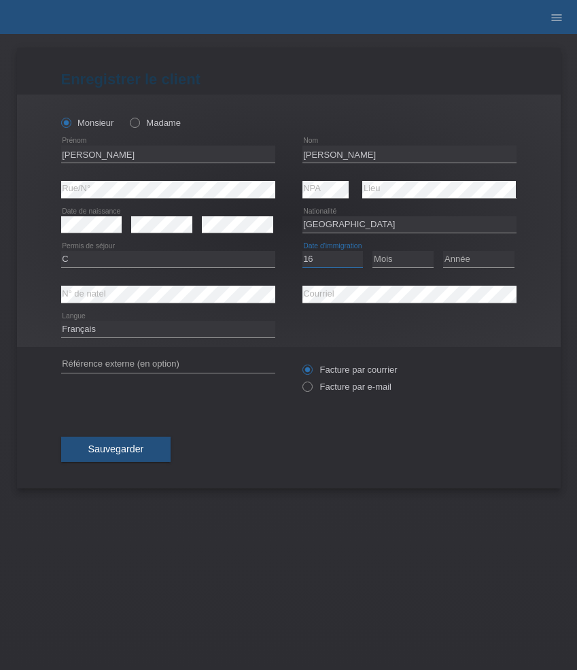
click at [303, 252] on select "Jour 01 02 03 04 05 06 07 08 09 10 11" at bounding box center [333, 259] width 61 height 16
click at [390, 258] on select "Mois 01 02 03 04 05 06 07 08 09 10 11" at bounding box center [403, 259] width 61 height 16
select select "12"
click at [373, 252] on select "Mois 01 02 03 04 05 06 07 08 09 10 11" at bounding box center [403, 259] width 61 height 16
click at [480, 260] on select "Année 2025 2024 2023 2022 2021 2020 2019 2018 2017 2016 2015 2014 2013 2012 201…" at bounding box center [478, 259] width 71 height 16
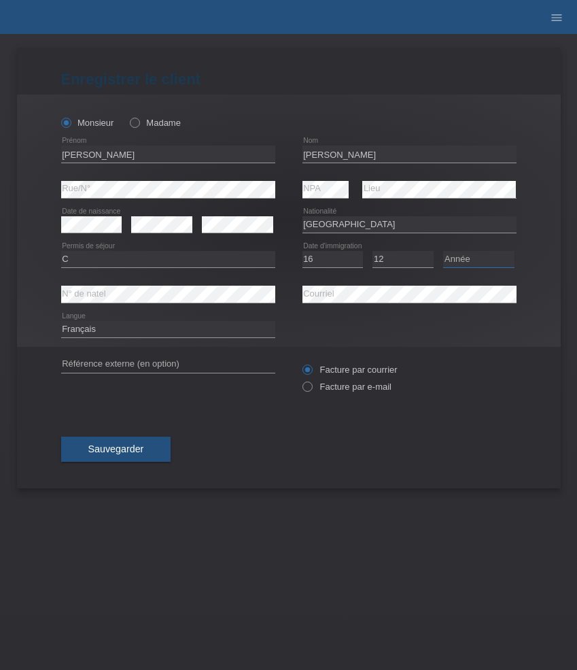
select select "2004"
click at [443, 252] on select "Année 2025 2024 2023 2022 2021 2020 2019 2018 2017 2016 2015 2014 2013 2012 201…" at bounding box center [478, 259] width 71 height 16
click at [344, 386] on label "Facture par e-mail" at bounding box center [347, 386] width 89 height 10
click at [311, 386] on input "Facture par e-mail" at bounding box center [307, 389] width 9 height 17
radio input "true"
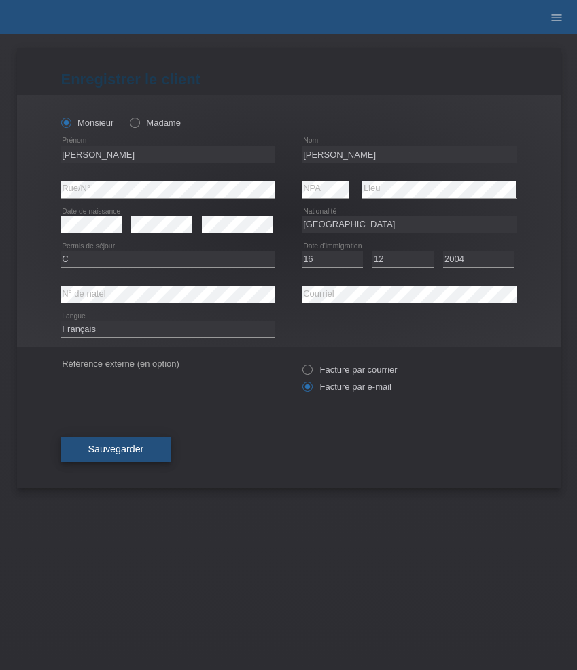
click at [124, 448] on span "Sauvegarder" at bounding box center [116, 448] width 56 height 11
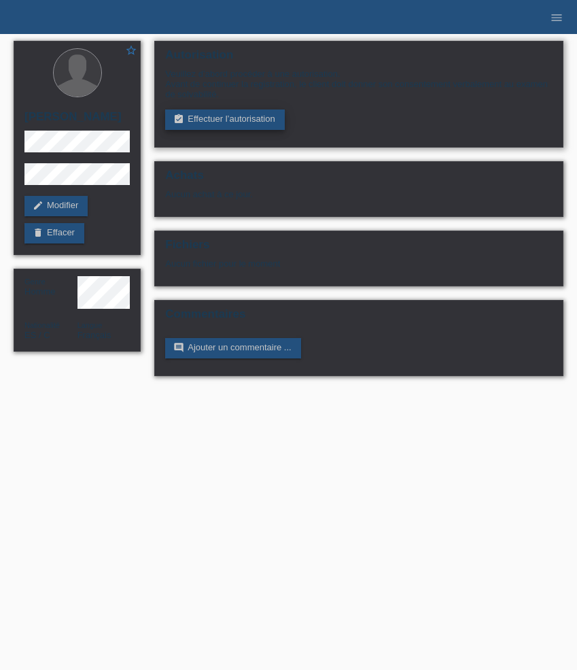
click at [228, 124] on link "assignment_turned_in Effectuer l’autorisation" at bounding box center [224, 119] width 119 height 20
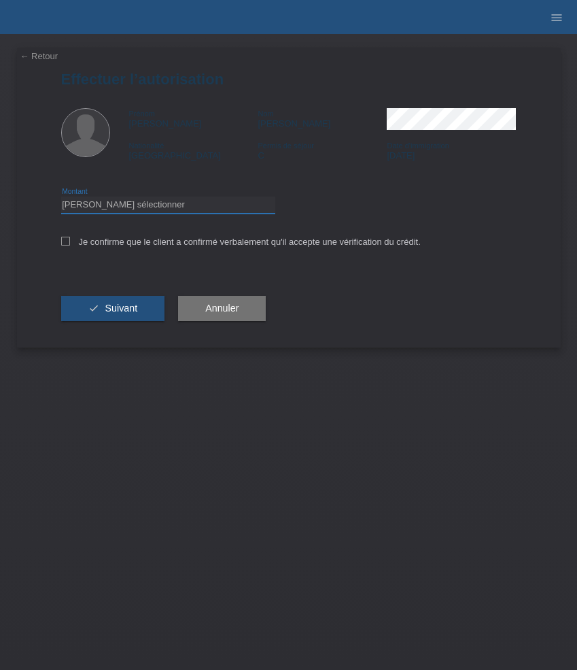
click at [225, 203] on select "Veuillez sélectionner CHF 1.00 - CHF 499.00 CHF 500.00 - CHF 1'999.00 CHF 2'000…" at bounding box center [168, 205] width 214 height 16
select select "3"
click at [61, 199] on select "Veuillez sélectionner CHF 1.00 - CHF 499.00 CHF 500.00 - CHF 1'999.00 CHF 2'000…" at bounding box center [168, 205] width 214 height 16
click at [171, 242] on label "Je confirme que le client a confirmé verbalement qu'il accepte une vérification…" at bounding box center [241, 242] width 360 height 10
click at [70, 242] on input "Je confirme que le client a confirmé verbalement qu'il accepte une vérification…" at bounding box center [65, 241] width 9 height 9
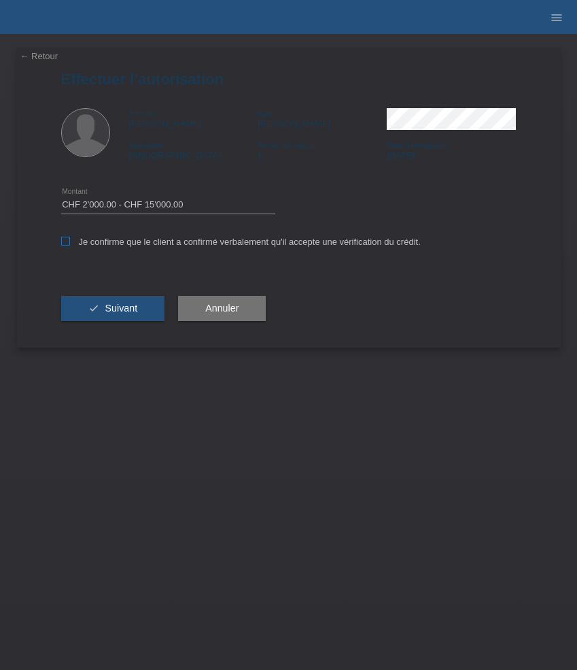
checkbox input "true"
click at [134, 303] on button "check Suivant" at bounding box center [113, 309] width 104 height 26
